Goal: Task Accomplishment & Management: Manage account settings

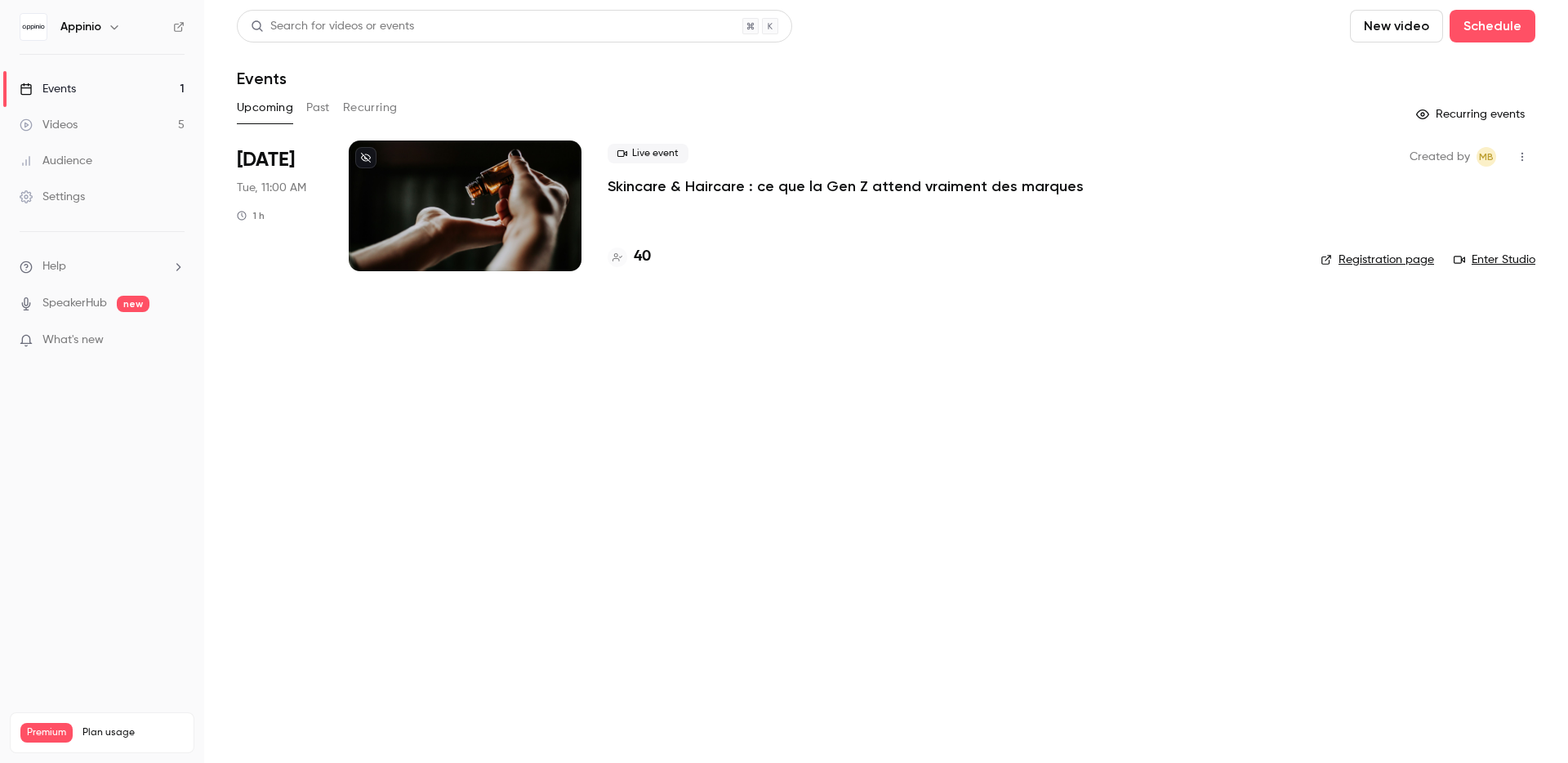
click at [791, 191] on p "Skincare & Haircare : ce que la Gen Z attend vraiment des marques" at bounding box center [845, 186] width 476 height 20
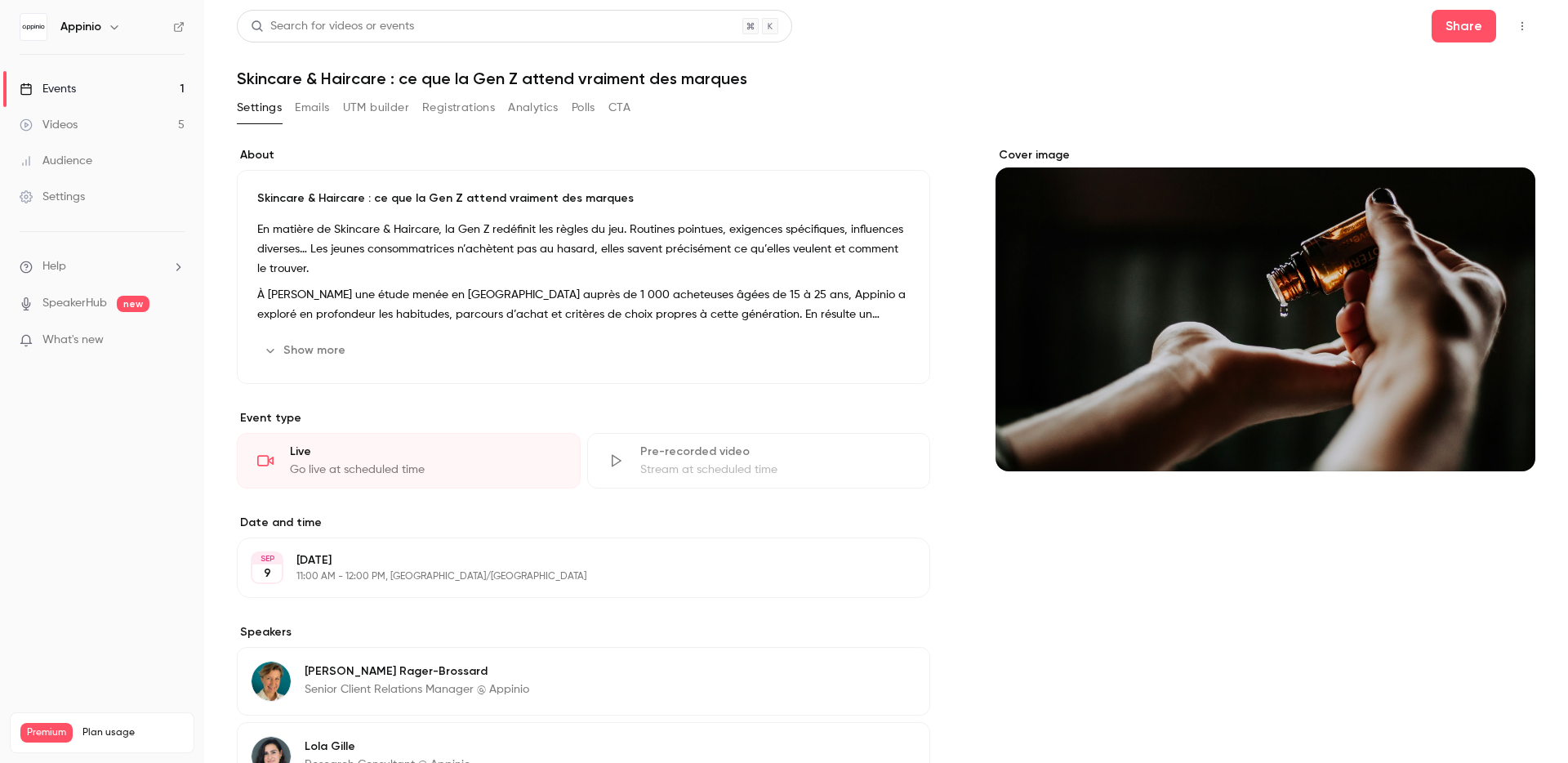
click at [475, 112] on button "Registrations" at bounding box center [458, 107] width 73 height 27
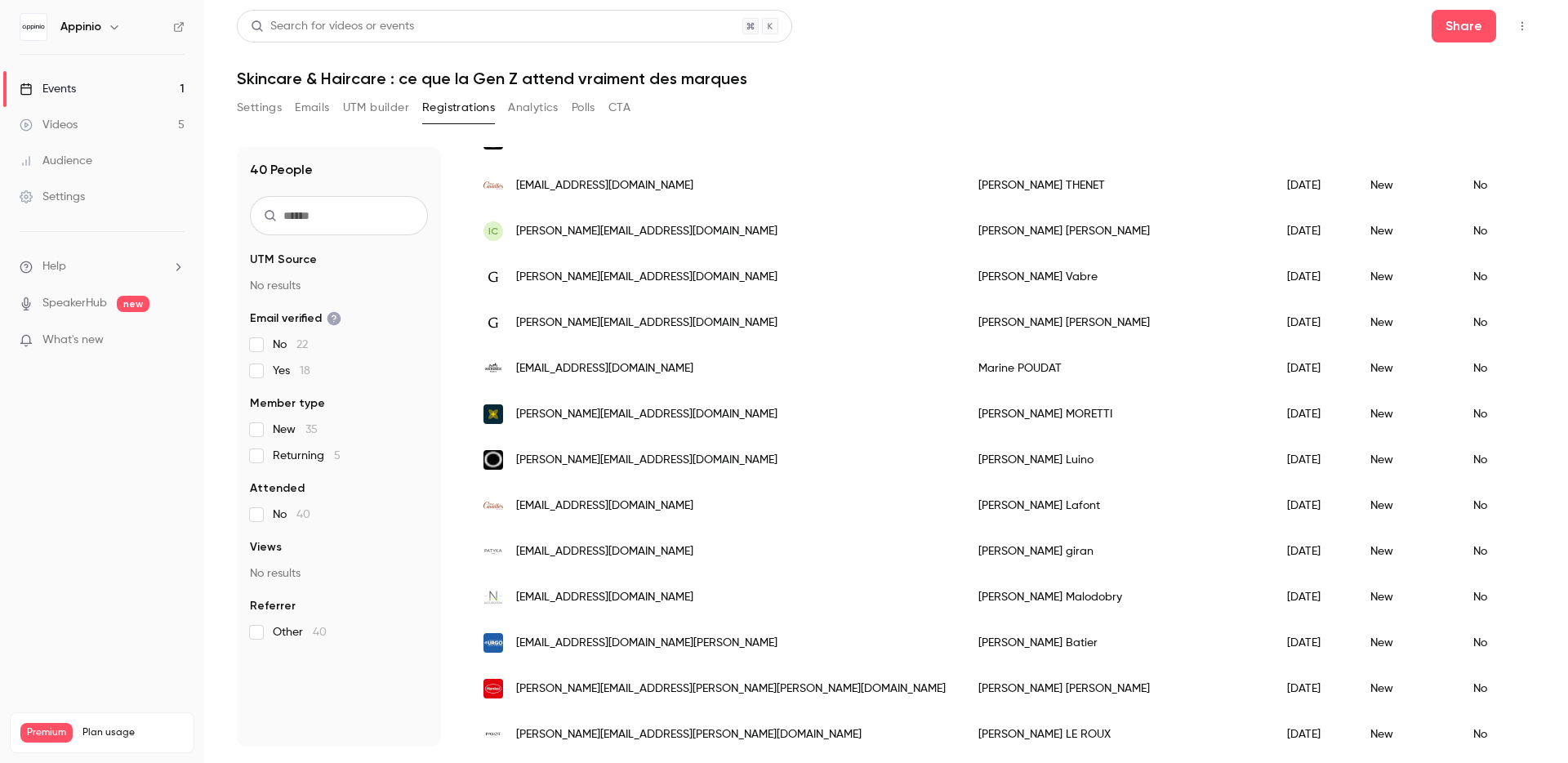
scroll to position [547, 0]
